Goal: Task Accomplishment & Management: Manage account settings

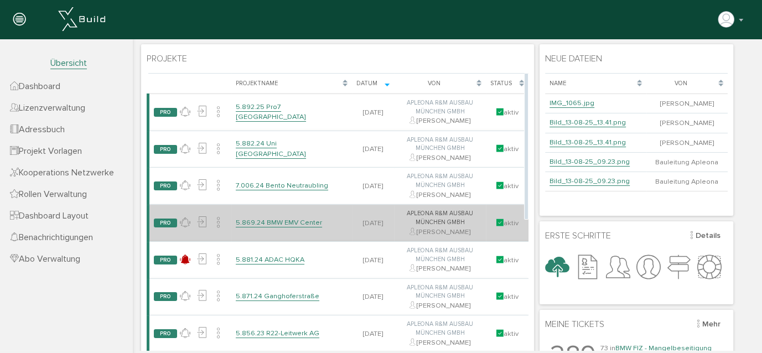
click at [307, 223] on link "5.869.24 BMW EMV Center" at bounding box center [279, 222] width 86 height 9
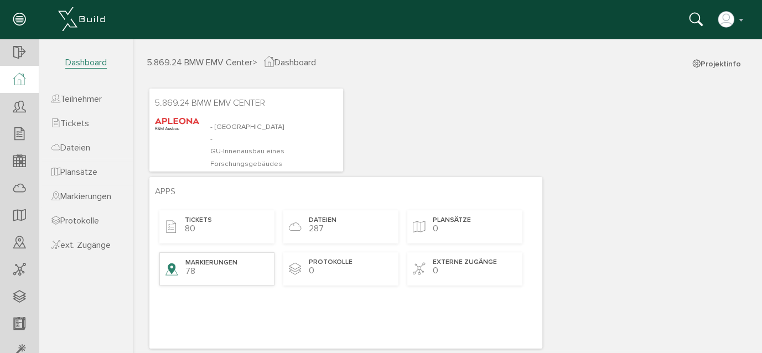
click at [226, 269] on div "Markierungen 78" at bounding box center [216, 268] width 115 height 33
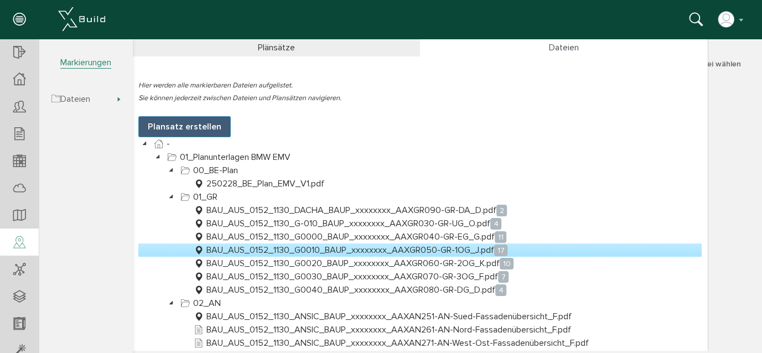
click at [376, 248] on link "BAU_AUS_0152_1130_G0010_BAUP_xxxxxxxx_AAXGR050-GR-1OG_J.pdf 17" at bounding box center [350, 249] width 318 height 13
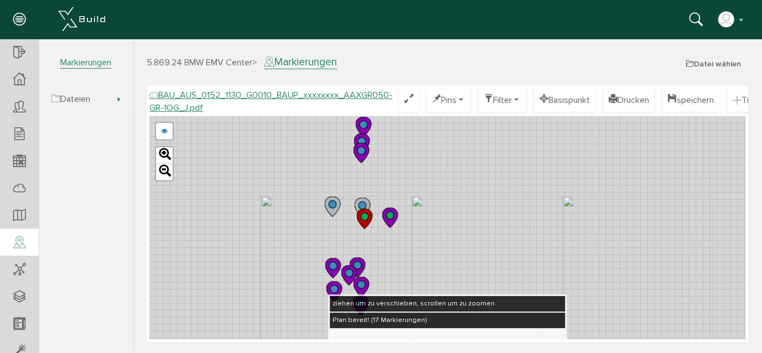
drag, startPoint x: 450, startPoint y: 188, endPoint x: 433, endPoint y: 275, distance: 89.0
click at [433, 280] on div "BAU_AUS_0152_1130_G0010_BAUP_xxxxxxxx_AAXGR050-GR-1OG_E.pdf abbrechen Leaflet" at bounding box center [447, 227] width 596 height 223
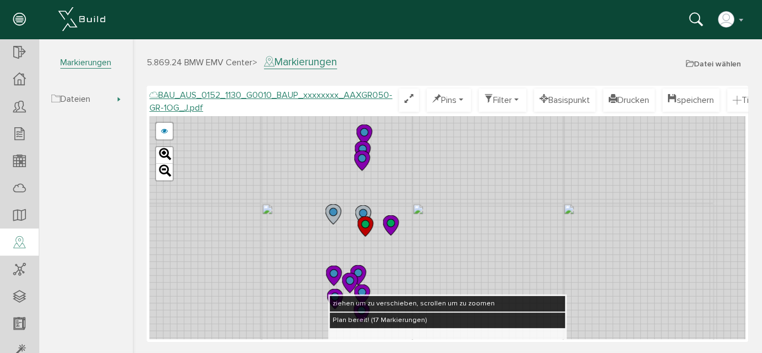
drag, startPoint x: 441, startPoint y: 154, endPoint x: 445, endPoint y: 191, distance: 36.7
click at [445, 191] on div "BAU_AUS_0152_1130_G0010_BAUP_xxxxxxxx_AAXGR050-GR-1OG_E.pdf abbrechen Leaflet" at bounding box center [447, 227] width 596 height 223
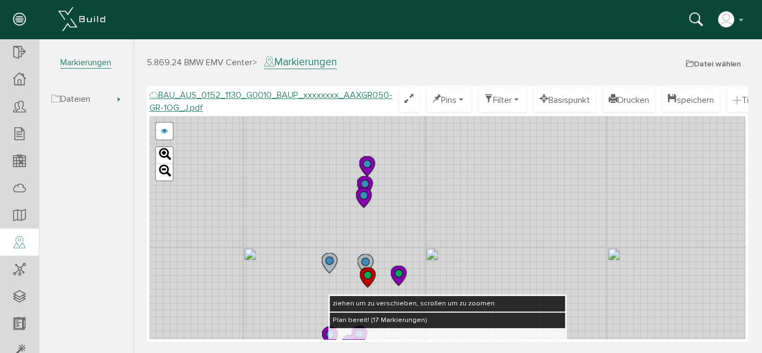
click at [367, 163] on circle at bounding box center [367, 164] width 8 height 8
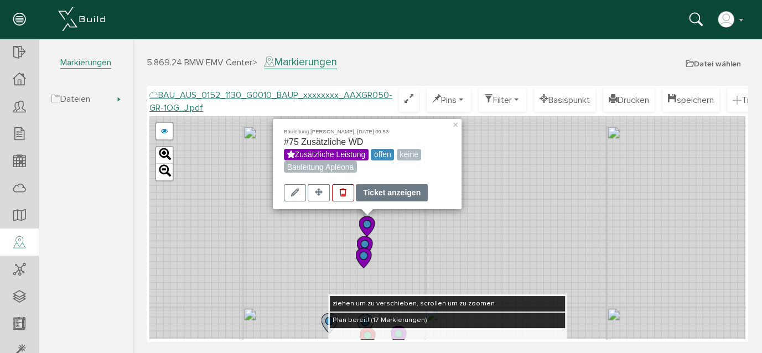
click at [408, 194] on div "Ticket anzeigen" at bounding box center [392, 192] width 72 height 17
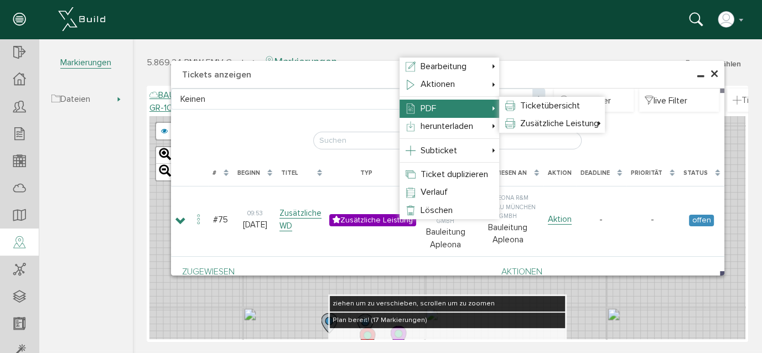
click at [433, 114] on li "PDF Ticketübersicht Zusätzliche Leistung kleine Bilder mittlere Bilder große Bi…" at bounding box center [450, 109] width 100 height 18
click at [530, 106] on span "Ticketübersicht" at bounding box center [550, 105] width 60 height 11
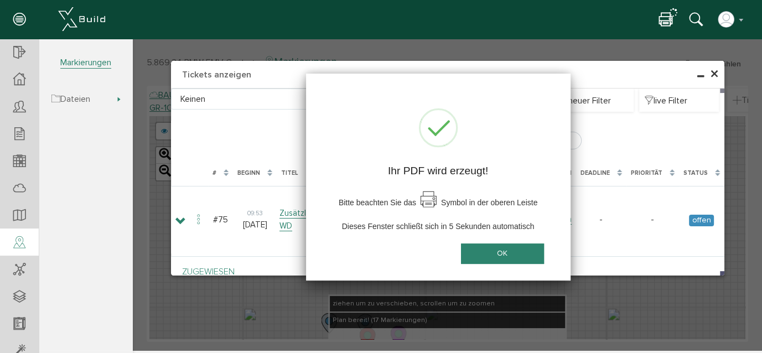
click at [497, 254] on button "OK" at bounding box center [502, 253] width 83 height 20
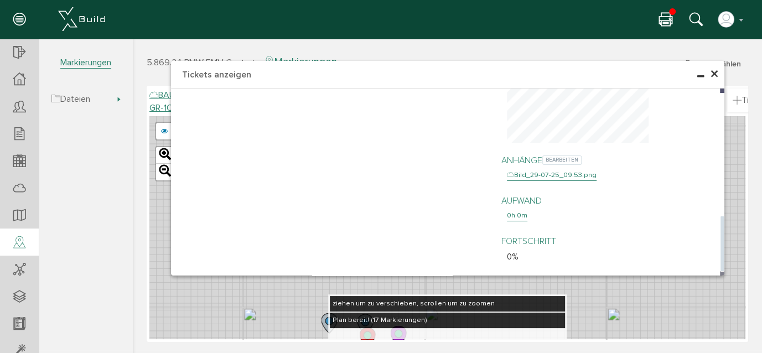
click at [556, 170] on div "Bild_29-07-25_09.53.png" at bounding box center [552, 175] width 90 height 11
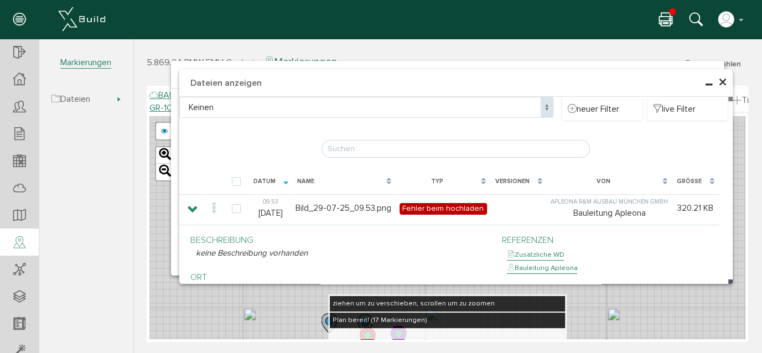
click at [722, 84] on span "×" at bounding box center [722, 83] width 9 height 22
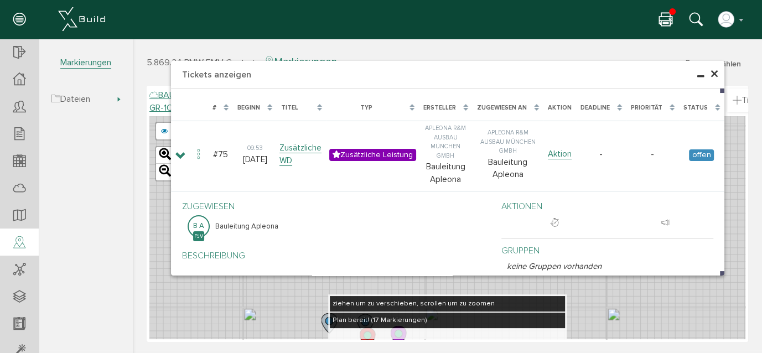
click at [714, 75] on span "×" at bounding box center [714, 75] width 9 height 22
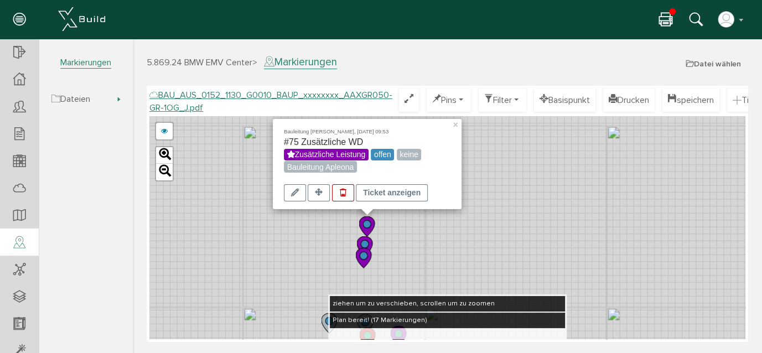
click at [497, 203] on div "Bauleitung [PERSON_NAME], [DATE] 09:53 #75 Zusätzliche WD Zusätzliche Leistung …" at bounding box center [447, 227] width 596 height 223
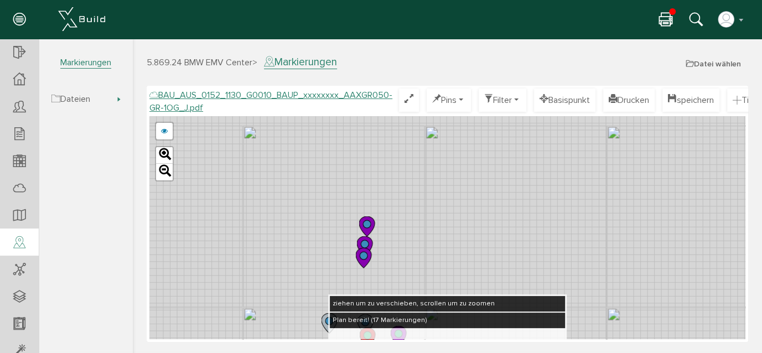
click at [365, 245] on circle at bounding box center [365, 244] width 8 height 8
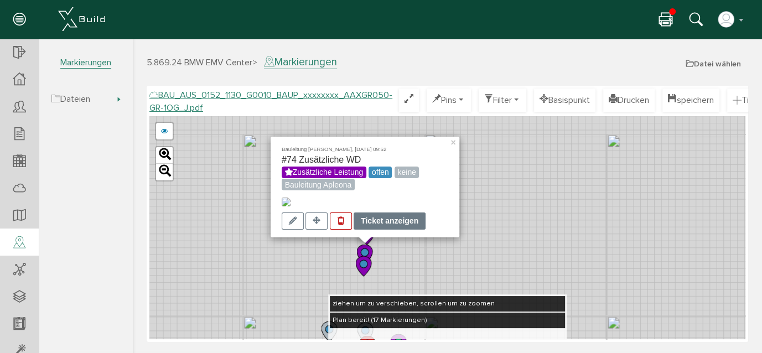
click at [401, 223] on div "Ticket anzeigen" at bounding box center [390, 220] width 72 height 17
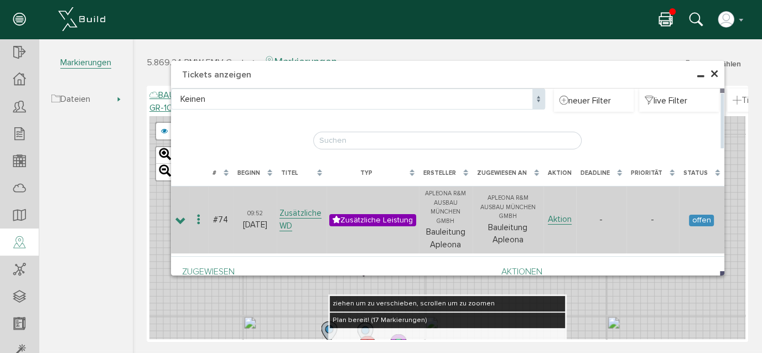
click at [700, 215] on span "offen" at bounding box center [701, 221] width 25 height 12
click at [700, 216] on span "offen" at bounding box center [701, 221] width 25 height 12
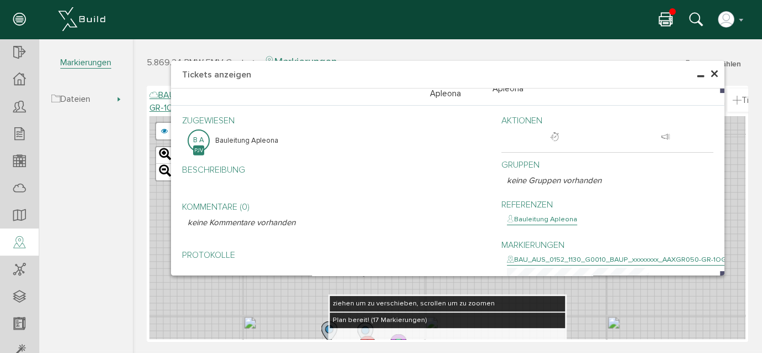
click at [699, 75] on icon at bounding box center [700, 76] width 7 height 9
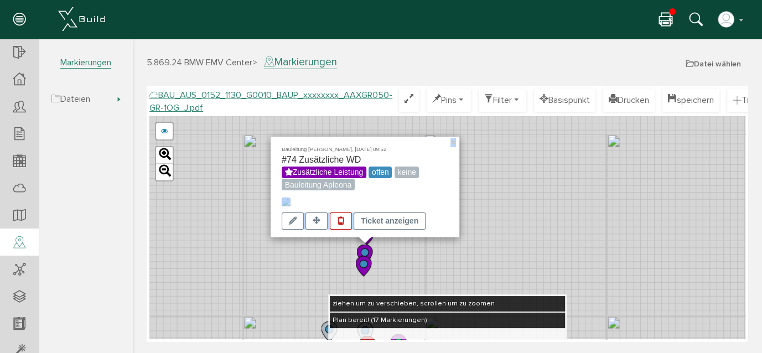
drag, startPoint x: 501, startPoint y: 197, endPoint x: 503, endPoint y: 185, distance: 12.3
click at [505, 182] on div "Bauleitung [PERSON_NAME], [DATE] 09:52 #74 Zusätzliche WD Zusätzliche Leistung …" at bounding box center [447, 227] width 596 height 223
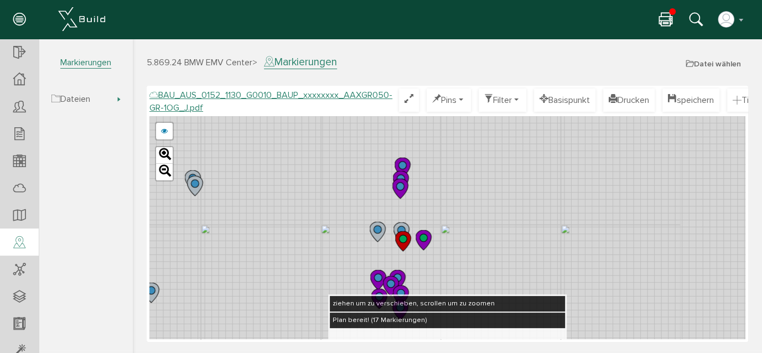
drag, startPoint x: 464, startPoint y: 208, endPoint x: 469, endPoint y: 144, distance: 64.4
click at [469, 144] on div "BAU_AUS_0152_1130_G0010_BAUP_xxxxxxxx_AAXGR050-GR-1OG_E.pdf abbrechen Leaflet" at bounding box center [447, 227] width 596 height 223
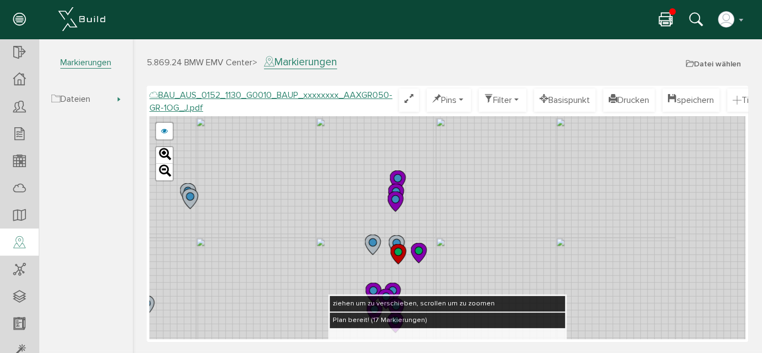
click at [474, 201] on div "BAU_AUS_0152_1130_G0010_BAUP_xxxxxxxx_AAXGR050-GR-1OG_E.pdf abbrechen Leaflet" at bounding box center [447, 227] width 596 height 223
click at [505, 226] on div "BAU_AUS_0152_1130_G0010_BAUP_xxxxxxxx_AAXGR050-GR-1OG_E.pdf abbrechen Leaflet" at bounding box center [447, 227] width 596 height 223
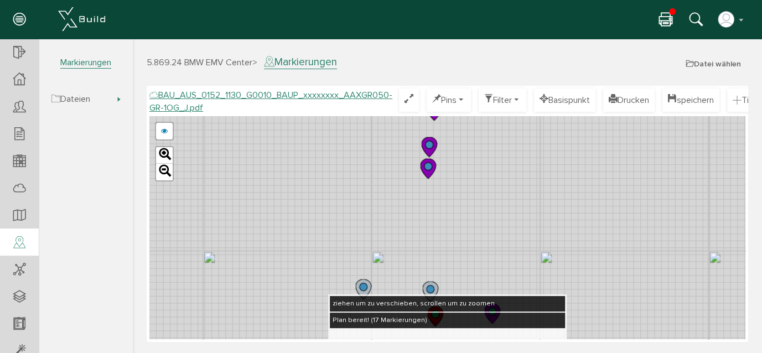
drag, startPoint x: 611, startPoint y: 207, endPoint x: 597, endPoint y: 174, distance: 35.5
click at [596, 164] on div "BAU_AUS_0152_1130_G0010_BAUP_xxxxxxxx_AAXGR050-GR-1OG_E.pdf abbrechen Leaflet" at bounding box center [447, 227] width 596 height 223
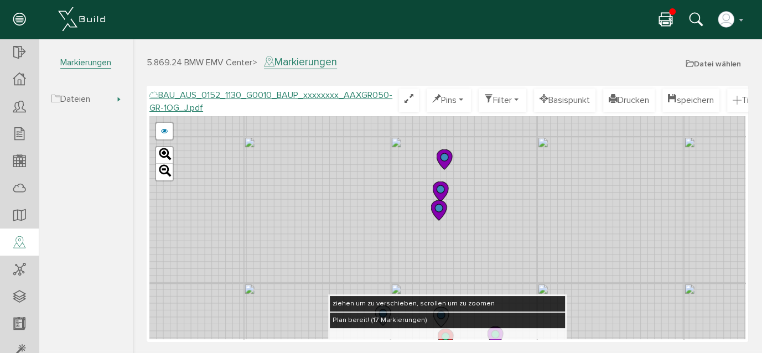
drag, startPoint x: 605, startPoint y: 165, endPoint x: 593, endPoint y: 212, distance: 49.1
click at [593, 212] on div "BAU_AUS_0152_1130_G0010_BAUP_xxxxxxxx_AAXGR050-GR-1OG_E.pdf abbrechen Leaflet" at bounding box center [447, 227] width 596 height 223
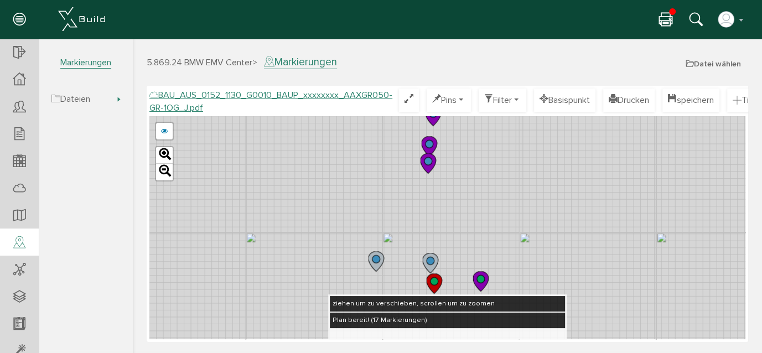
drag, startPoint x: 577, startPoint y: 208, endPoint x: 554, endPoint y: 179, distance: 36.6
click at [559, 168] on div "BAU_AUS_0152_1130_G0010_BAUP_xxxxxxxx_AAXGR050-GR-1OG_E.pdf abbrechen Leaflet" at bounding box center [447, 227] width 596 height 223
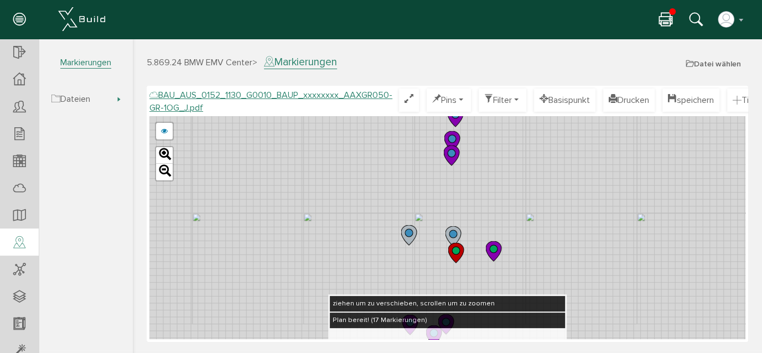
drag, startPoint x: 553, startPoint y: 229, endPoint x: 552, endPoint y: 208, distance: 21.0
click at [552, 208] on div "BAU_AUS_0152_1130_G0010_BAUP_xxxxxxxx_AAXGR050-GR-1OG_E.pdf abbrechen Leaflet" at bounding box center [447, 227] width 596 height 223
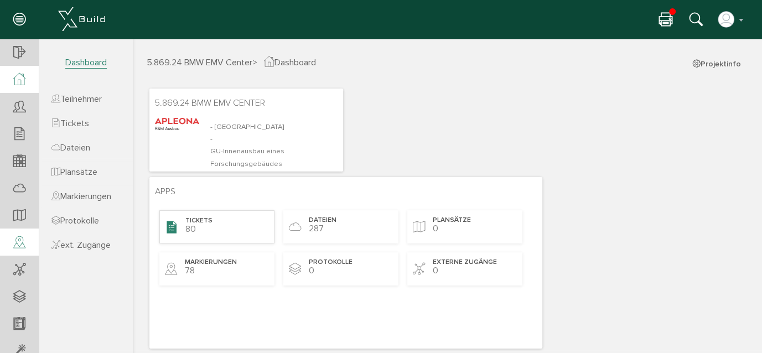
click at [206, 222] on span "Tickets" at bounding box center [198, 220] width 27 height 9
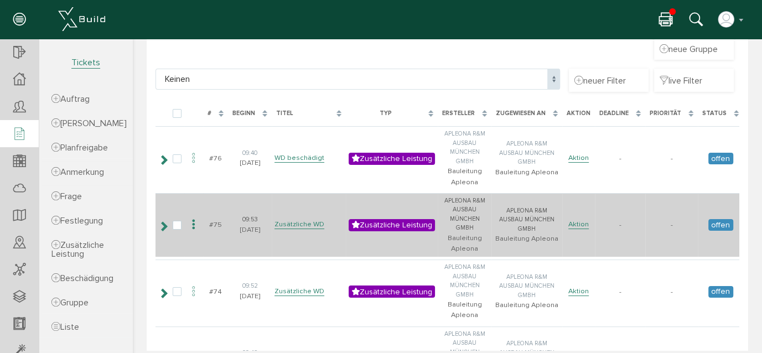
scroll to position [100, 0]
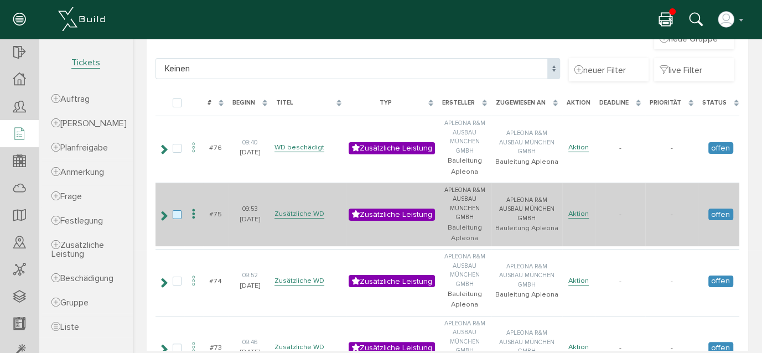
drag, startPoint x: 177, startPoint y: 212, endPoint x: 182, endPoint y: 216, distance: 6.0
click at [177, 212] on label at bounding box center [179, 215] width 13 height 10
click at [177, 212] on input "checkbox" at bounding box center [176, 213] width 7 height 7
checkbox input "true"
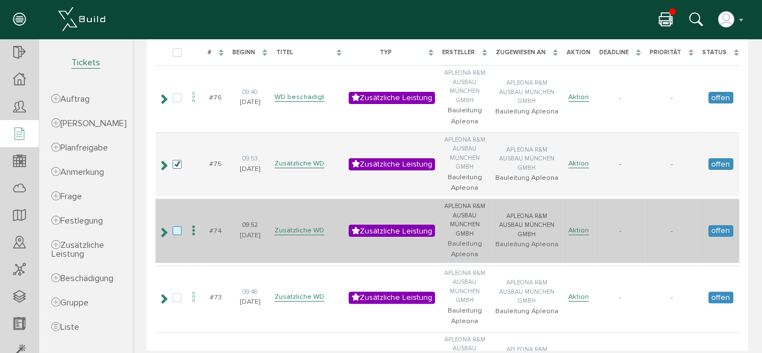
click at [175, 229] on label at bounding box center [179, 231] width 13 height 10
click at [175, 229] on input "checkbox" at bounding box center [176, 229] width 7 height 7
checkbox input "true"
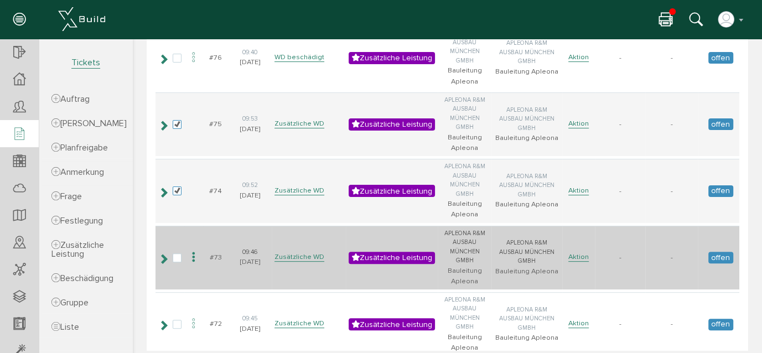
scroll to position [201, 0]
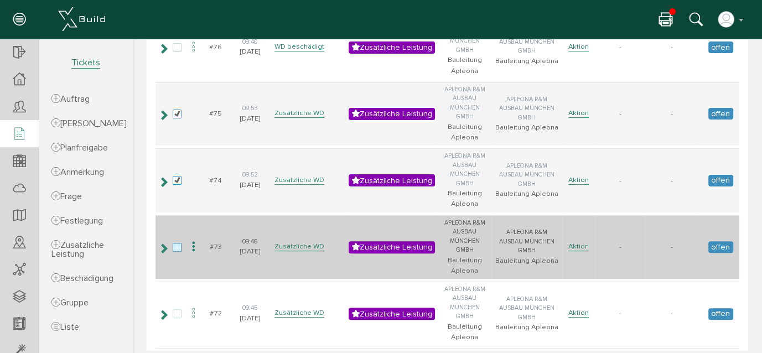
click at [174, 246] on label at bounding box center [179, 248] width 13 height 10
click at [174, 246] on input "checkbox" at bounding box center [176, 246] width 7 height 7
checkbox input "true"
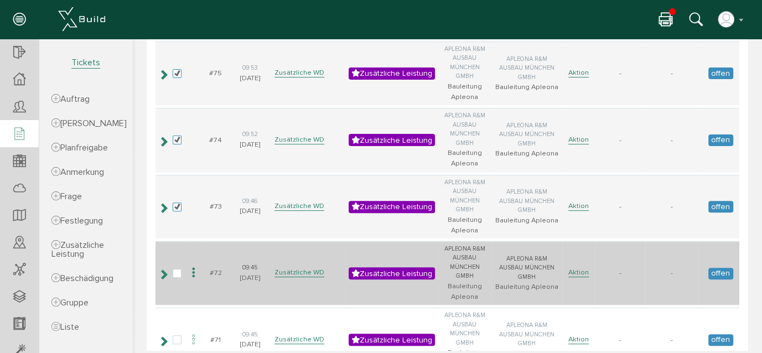
scroll to position [251, 0]
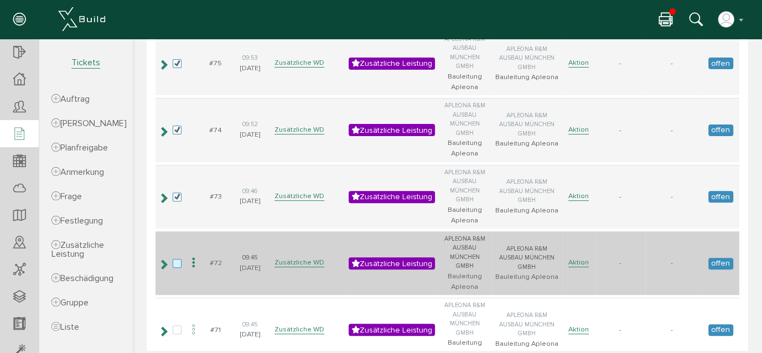
click at [177, 260] on label at bounding box center [179, 264] width 13 height 10
click at [177, 260] on input "checkbox" at bounding box center [176, 262] width 7 height 7
checkbox input "true"
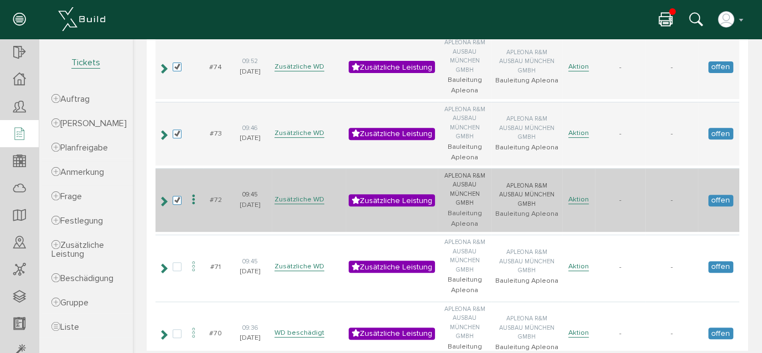
scroll to position [352, 0]
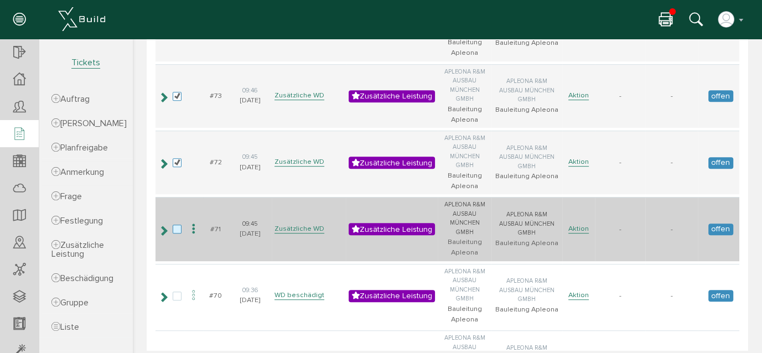
click at [178, 227] on label at bounding box center [179, 230] width 13 height 10
click at [178, 227] on input "checkbox" at bounding box center [176, 228] width 7 height 7
checkbox input "true"
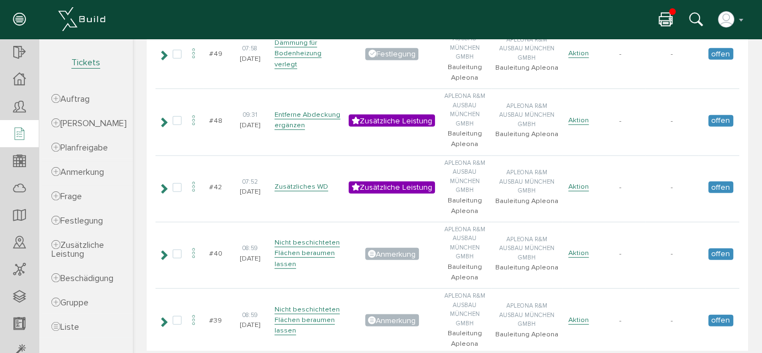
scroll to position [1861, 0]
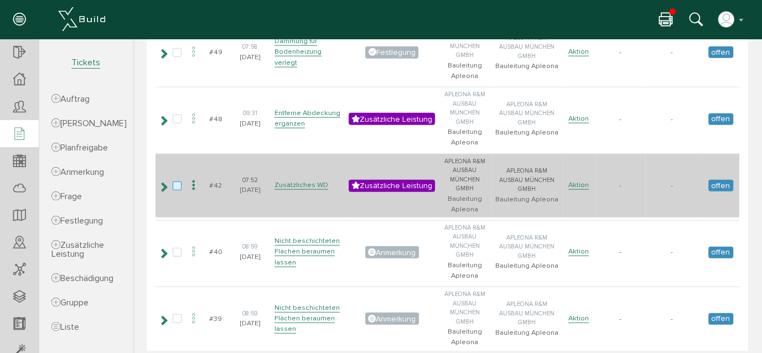
click at [178, 182] on label at bounding box center [179, 187] width 13 height 10
click at [178, 182] on input "checkbox" at bounding box center [176, 185] width 7 height 7
checkbox input "true"
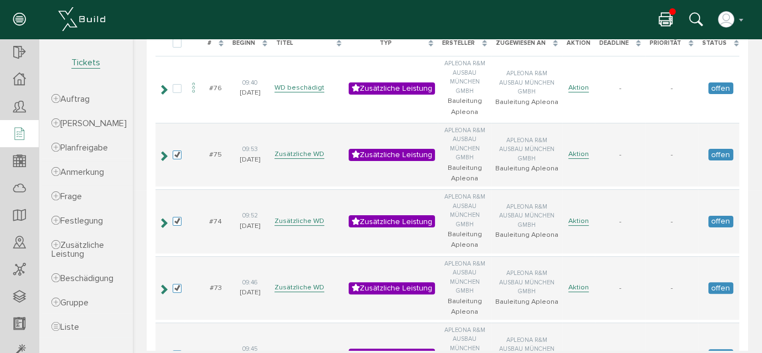
scroll to position [0, 0]
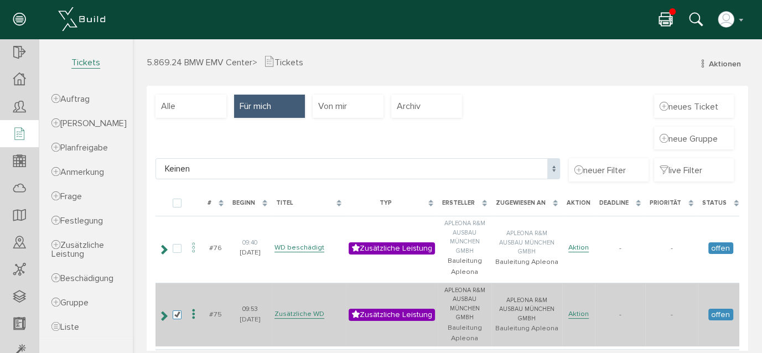
click at [195, 314] on icon at bounding box center [193, 314] width 13 height 15
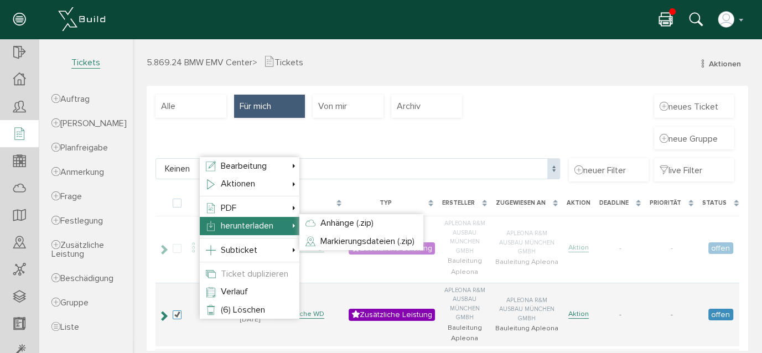
click at [279, 229] on li "herunterladen Anhänge (.zip) Markierungsdateien (.zip)" at bounding box center [250, 226] width 100 height 18
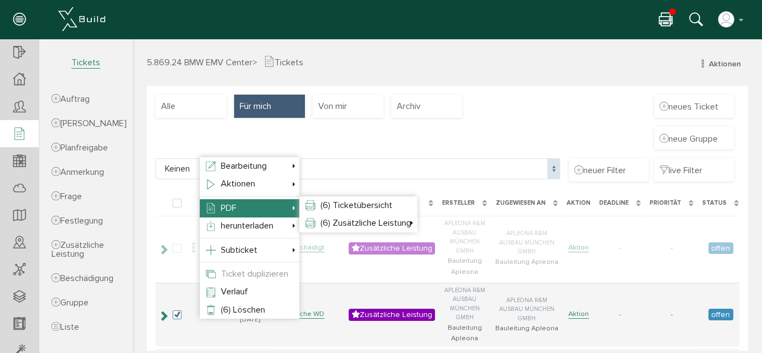
click at [280, 208] on li "PDF (6) Ticketübersicht (6) Zusätzliche Leistung kleine Bilder mittlere Bilder …" at bounding box center [250, 208] width 100 height 18
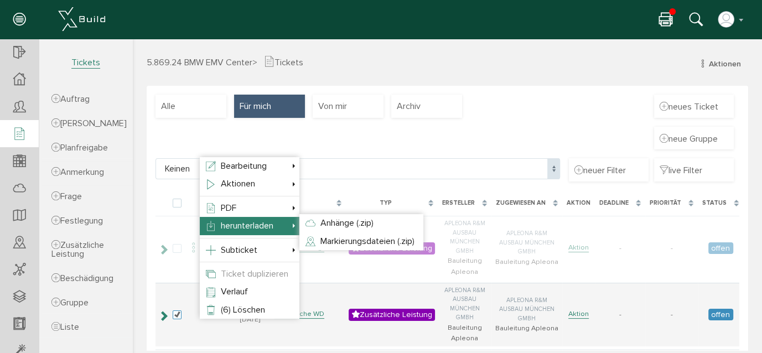
click at [273, 227] on span "herunterladen" at bounding box center [247, 225] width 53 height 11
click at [266, 223] on span "herunterladen" at bounding box center [247, 225] width 53 height 11
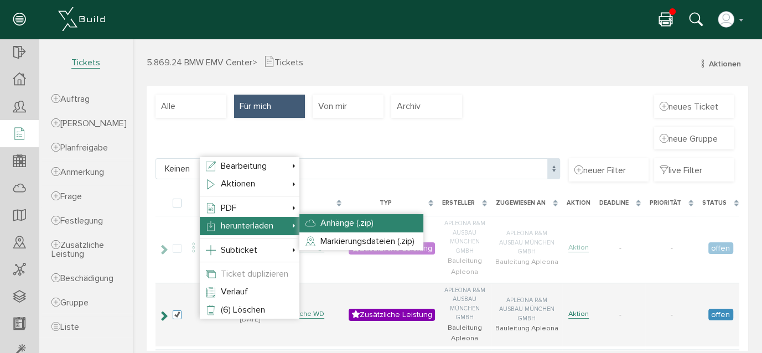
click at [334, 222] on span "Anhänge (.zip)" at bounding box center [346, 222] width 53 height 11
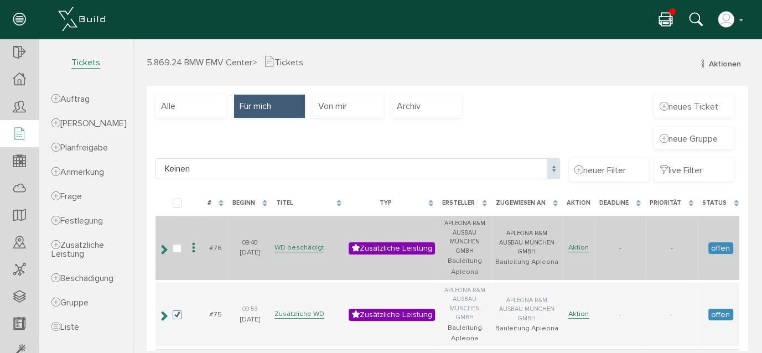
scroll to position [50, 0]
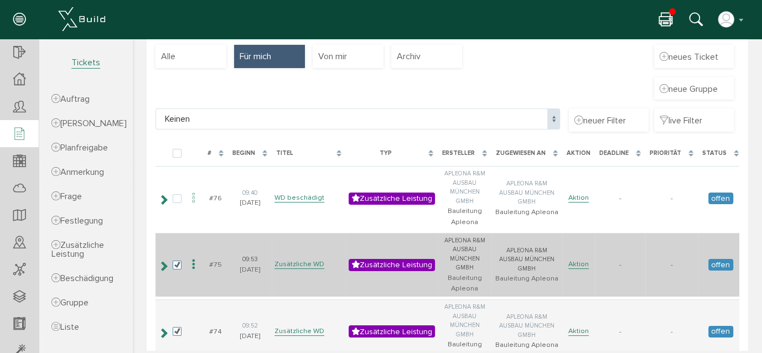
click at [196, 264] on icon at bounding box center [193, 264] width 13 height 15
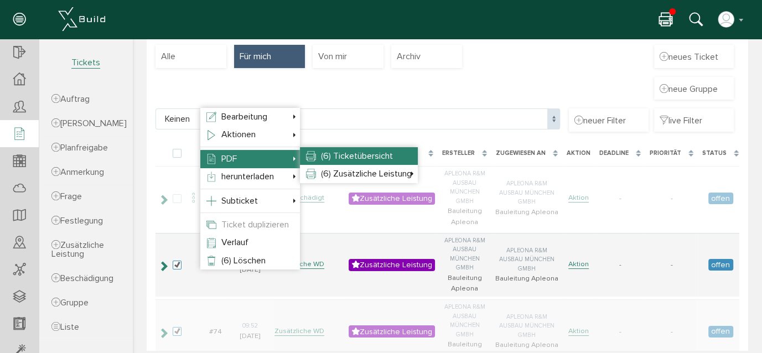
click at [358, 155] on span "(6) Ticketübersicht" at bounding box center [357, 156] width 72 height 11
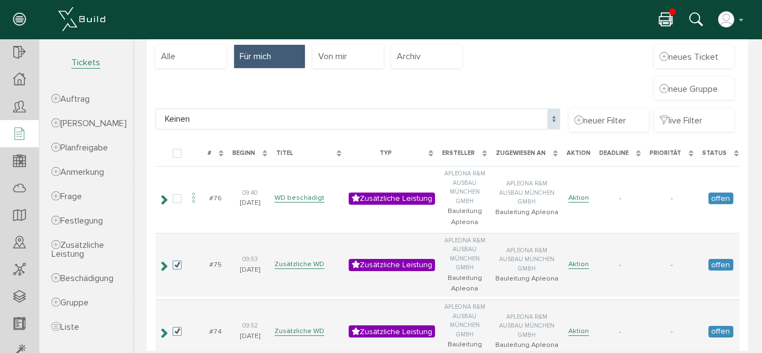
click at [670, 17] on icon at bounding box center [665, 20] width 13 height 16
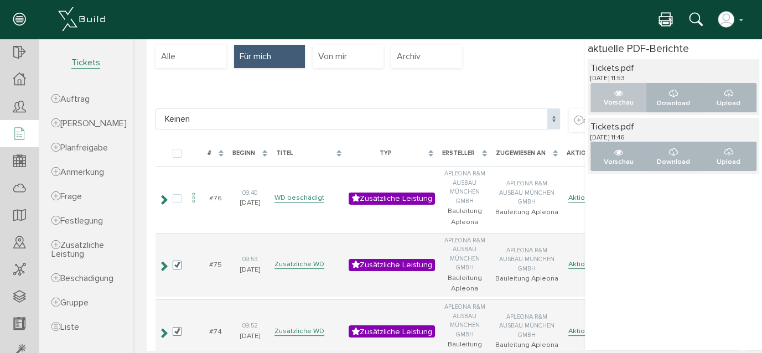
click at [614, 92] on icon "..." at bounding box center [618, 93] width 9 height 9
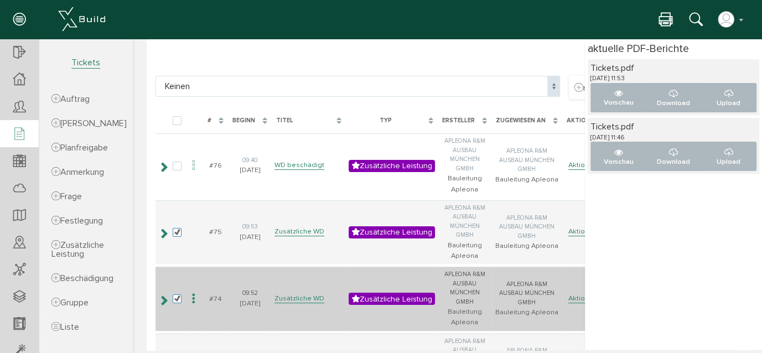
scroll to position [151, 0]
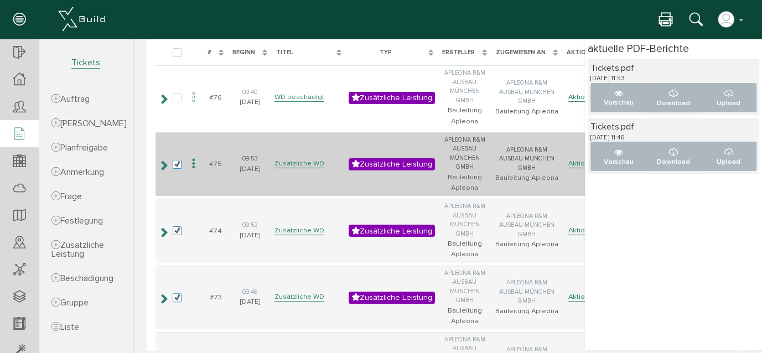
drag, startPoint x: 177, startPoint y: 163, endPoint x: 177, endPoint y: 173, distance: 10.0
click at [177, 163] on label at bounding box center [179, 165] width 13 height 10
click at [177, 163] on input "checkbox" at bounding box center [176, 163] width 7 height 7
checkbox input "false"
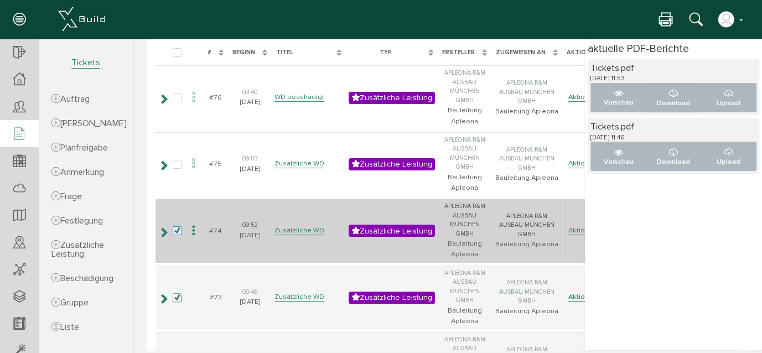
click at [177, 229] on label at bounding box center [179, 231] width 13 height 10
click at [177, 229] on input "checkbox" at bounding box center [176, 229] width 7 height 7
checkbox input "false"
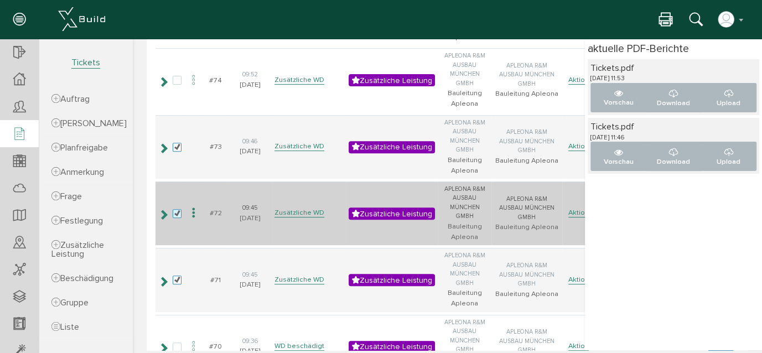
scroll to position [302, 0]
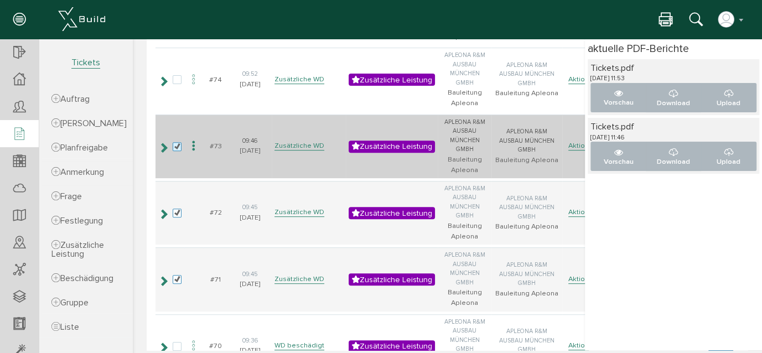
click at [178, 143] on label at bounding box center [179, 147] width 13 height 10
click at [178, 143] on input "checkbox" at bounding box center [176, 145] width 7 height 7
checkbox input "false"
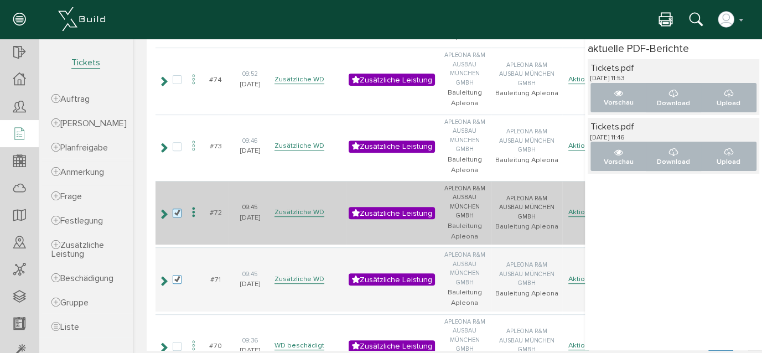
click at [174, 209] on label at bounding box center [179, 214] width 13 height 10
click at [174, 209] on input "checkbox" at bounding box center [176, 212] width 7 height 7
checkbox input "false"
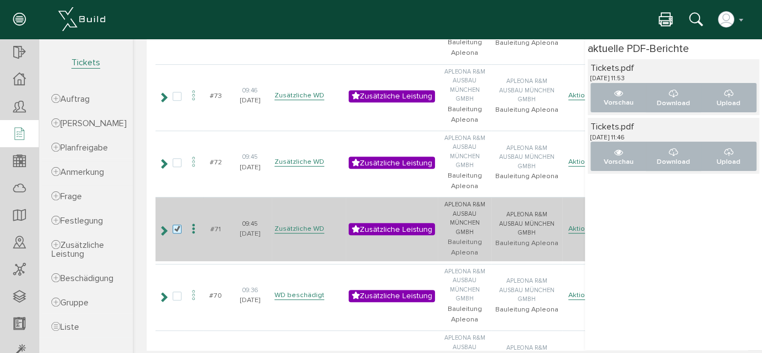
click at [174, 225] on label at bounding box center [179, 230] width 13 height 10
click at [174, 225] on input "checkbox" at bounding box center [176, 228] width 7 height 7
checkbox input "false"
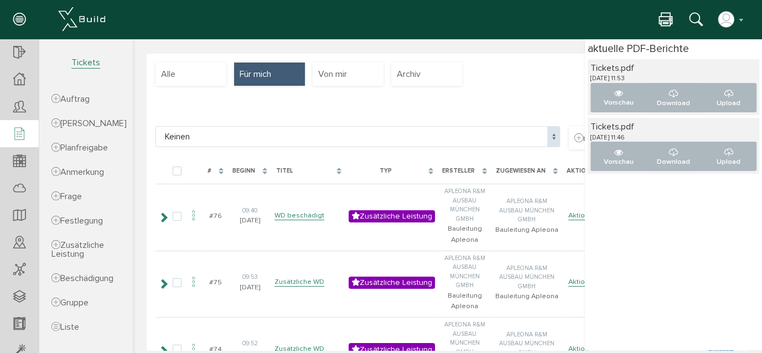
scroll to position [0, 0]
